Goal: Contribute content: Add original content to the website for others to see

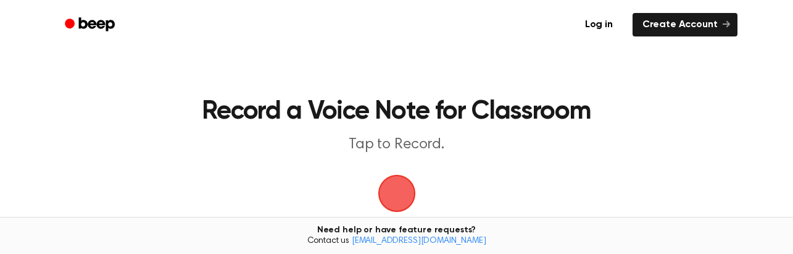
click at [398, 197] on span "button" at bounding box center [397, 194] width 38 height 38
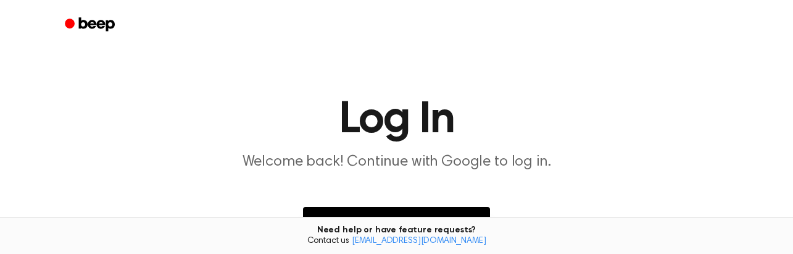
scroll to position [127, 0]
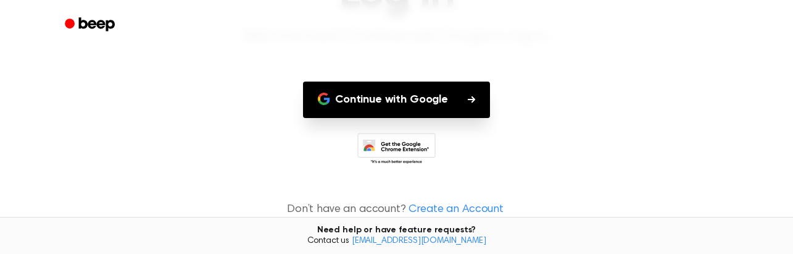
click at [402, 102] on button "Continue with Google" at bounding box center [396, 99] width 187 height 36
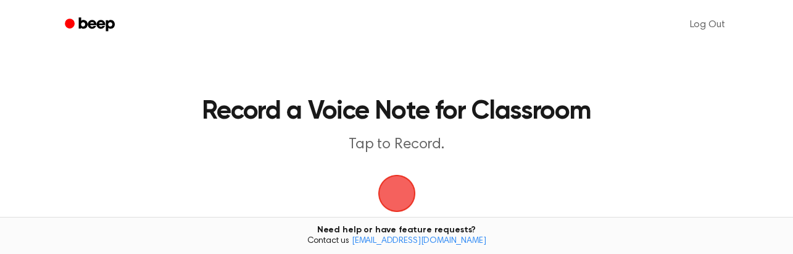
click at [391, 179] on span "button" at bounding box center [397, 193] width 35 height 35
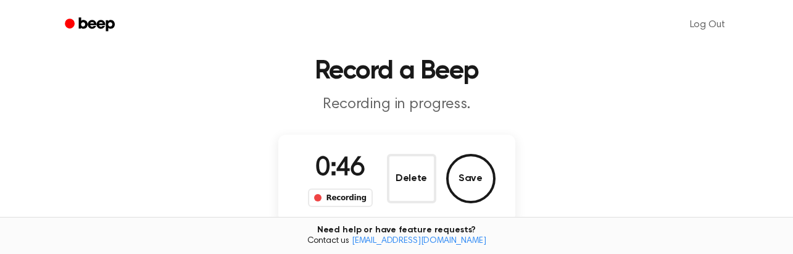
scroll to position [62, 0]
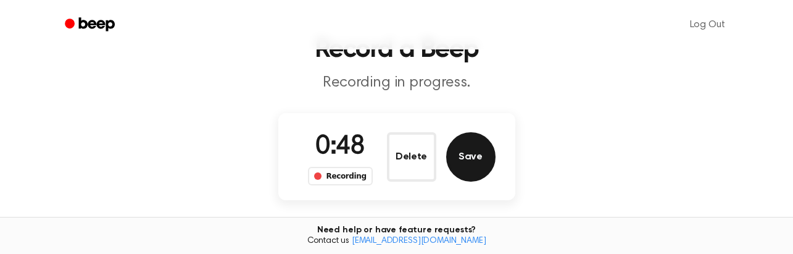
click at [486, 159] on button "Save" at bounding box center [470, 156] width 49 height 49
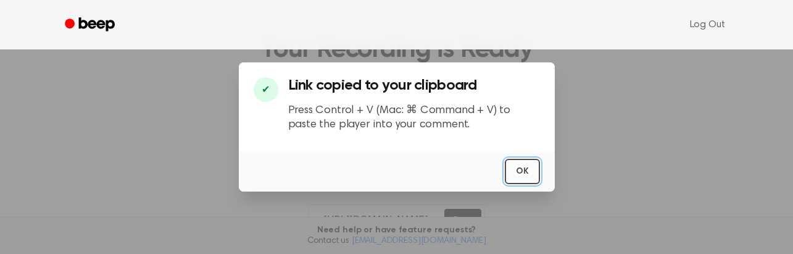
click at [520, 177] on button "OK" at bounding box center [522, 171] width 35 height 25
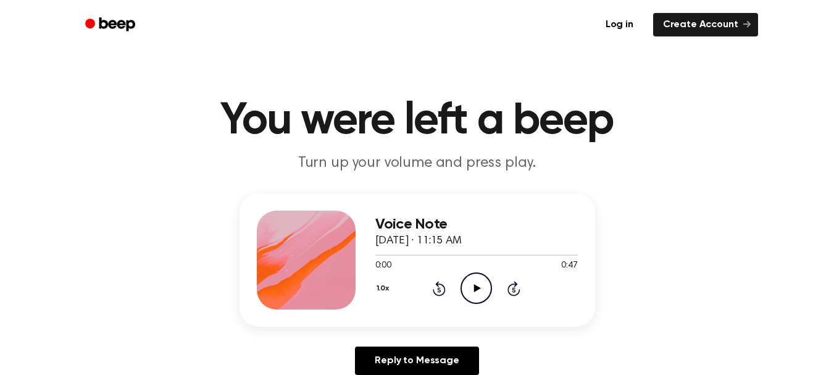
click at [477, 285] on icon "Play Audio" at bounding box center [475, 287] width 31 height 31
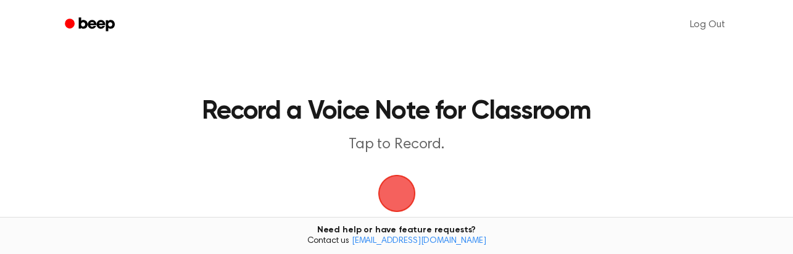
click at [389, 201] on span "button" at bounding box center [397, 193] width 35 height 35
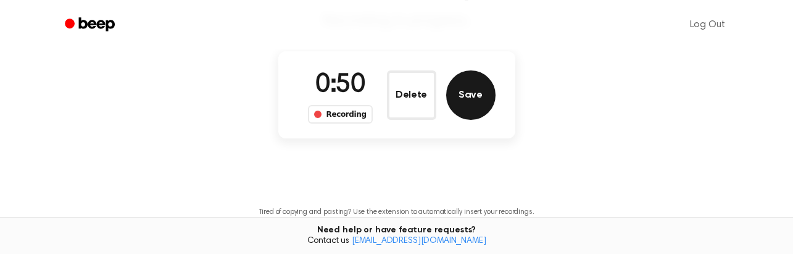
click at [478, 110] on button "Save" at bounding box center [470, 94] width 49 height 49
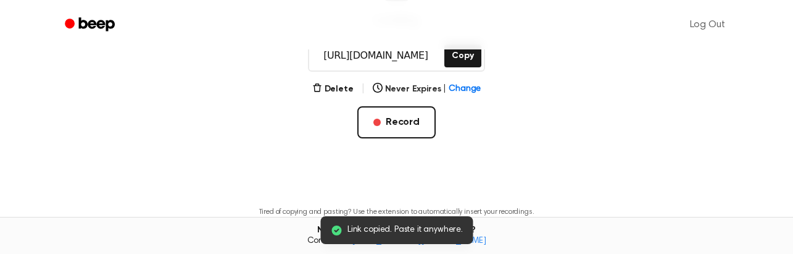
scroll to position [226, 0]
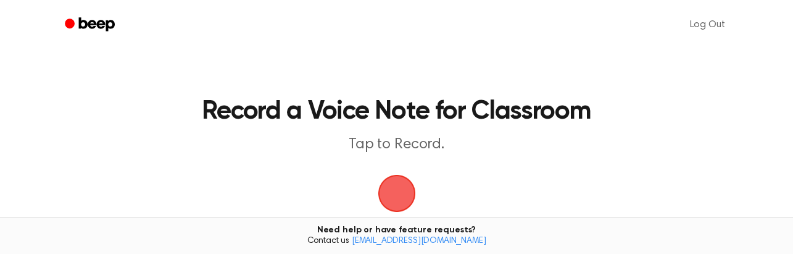
click at [407, 192] on span "button" at bounding box center [396, 193] width 69 height 69
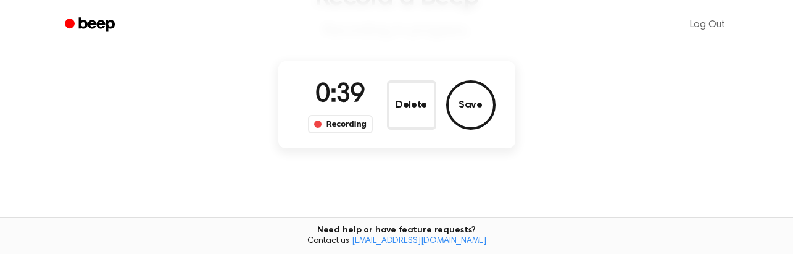
scroll to position [62, 0]
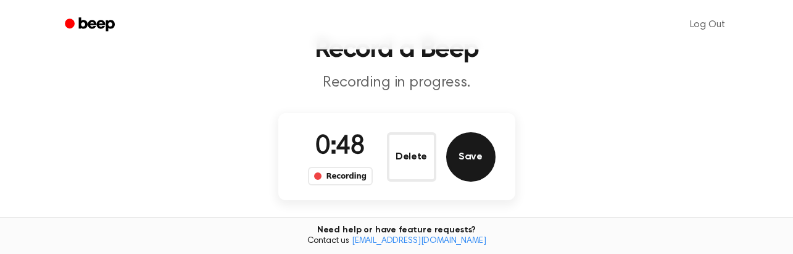
click at [463, 170] on button "Save" at bounding box center [470, 156] width 49 height 49
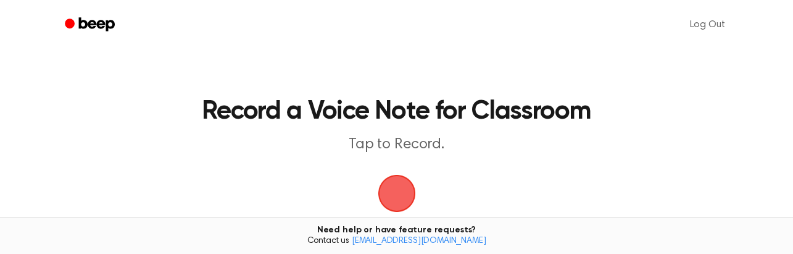
click at [401, 185] on span "button" at bounding box center [397, 193] width 35 height 35
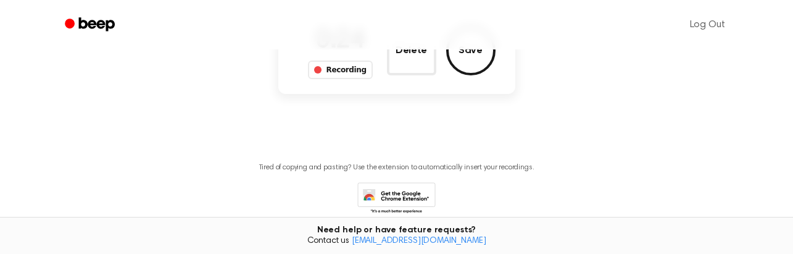
scroll to position [101, 0]
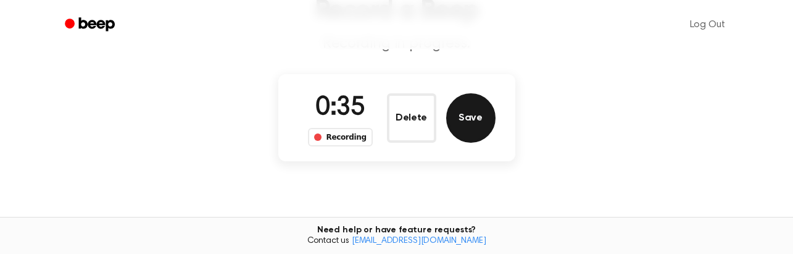
click at [483, 125] on button "Save" at bounding box center [470, 117] width 49 height 49
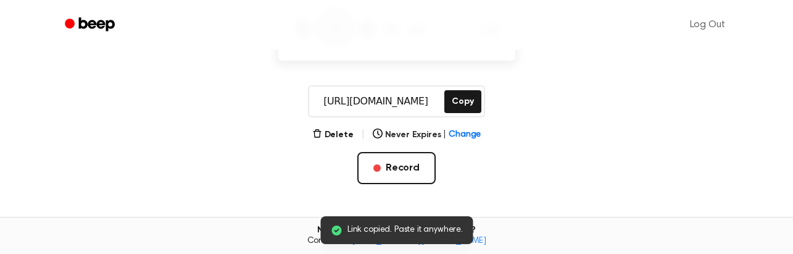
scroll to position [203, 0]
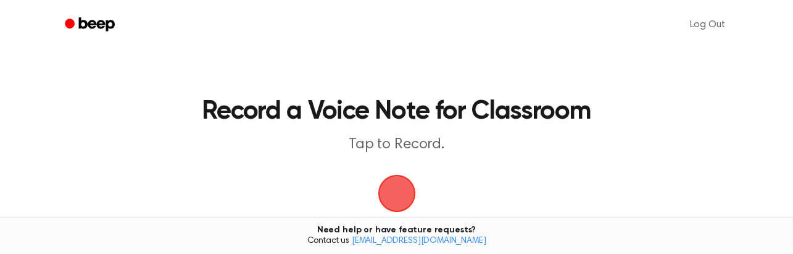
click at [393, 195] on span "button" at bounding box center [397, 193] width 35 height 35
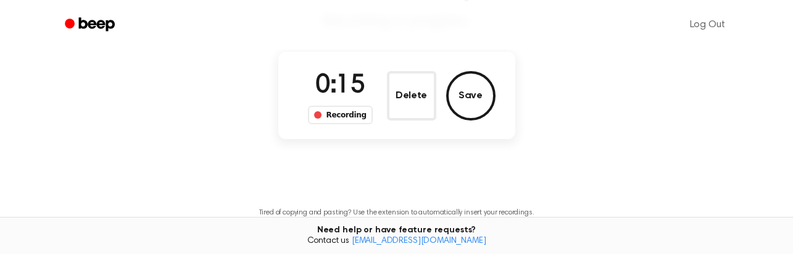
scroll to position [123, 0]
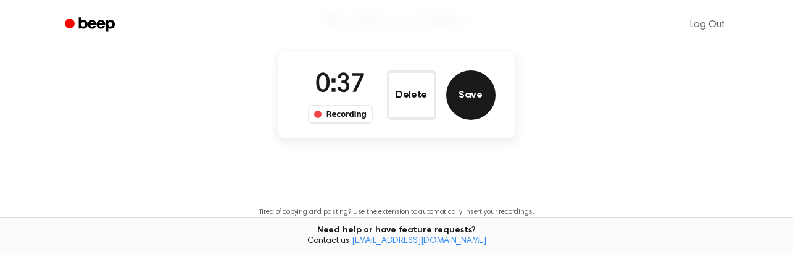
click at [463, 91] on button "Save" at bounding box center [470, 94] width 49 height 49
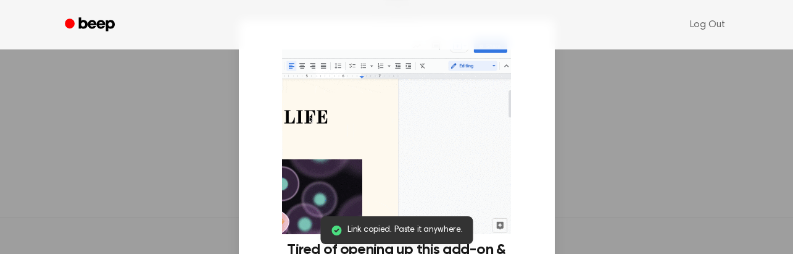
scroll to position [226, 0]
